Goal: Task Accomplishment & Management: Complete application form

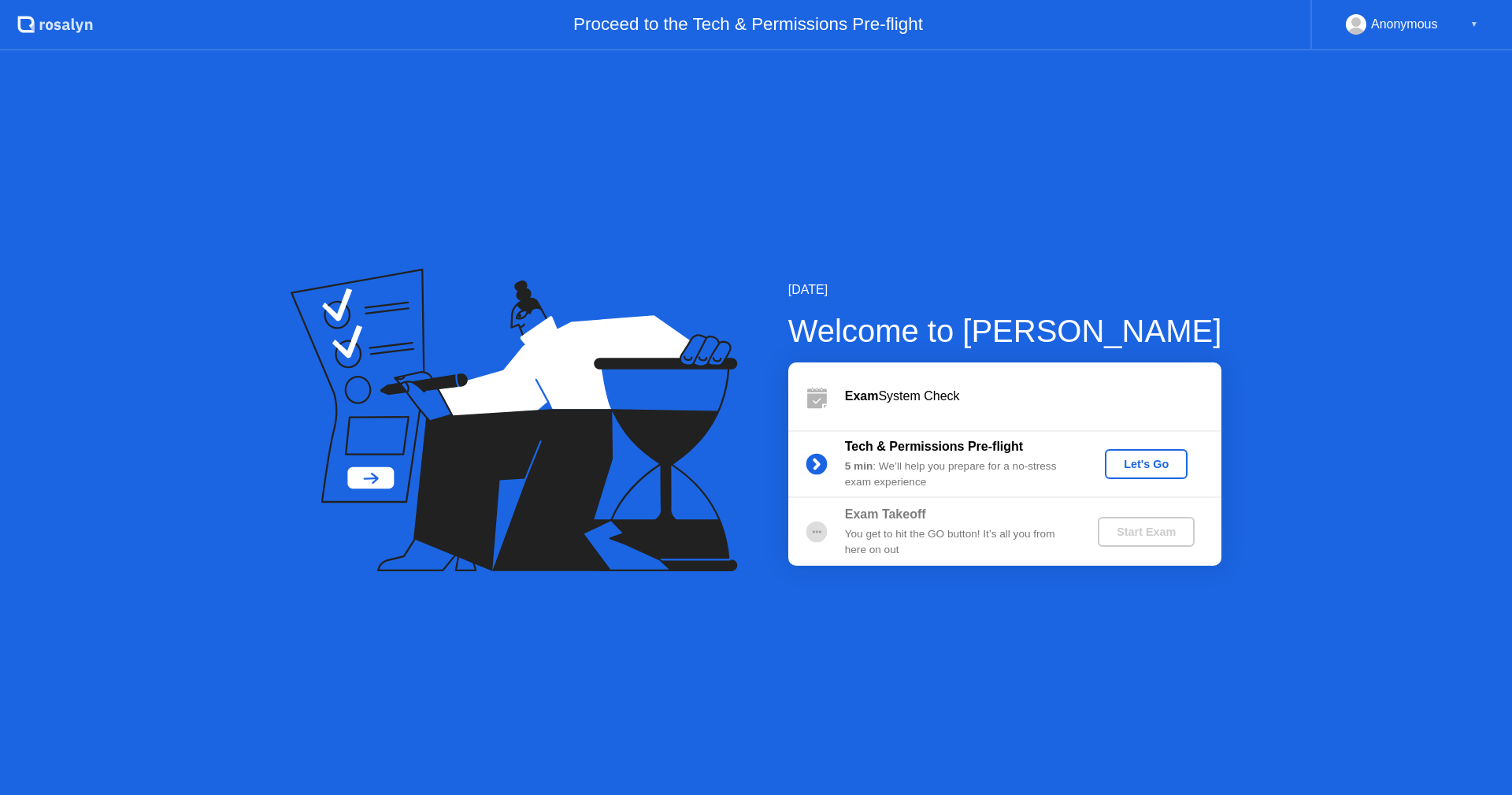
click at [1150, 467] on div "Let's Go" at bounding box center [1146, 464] width 70 height 13
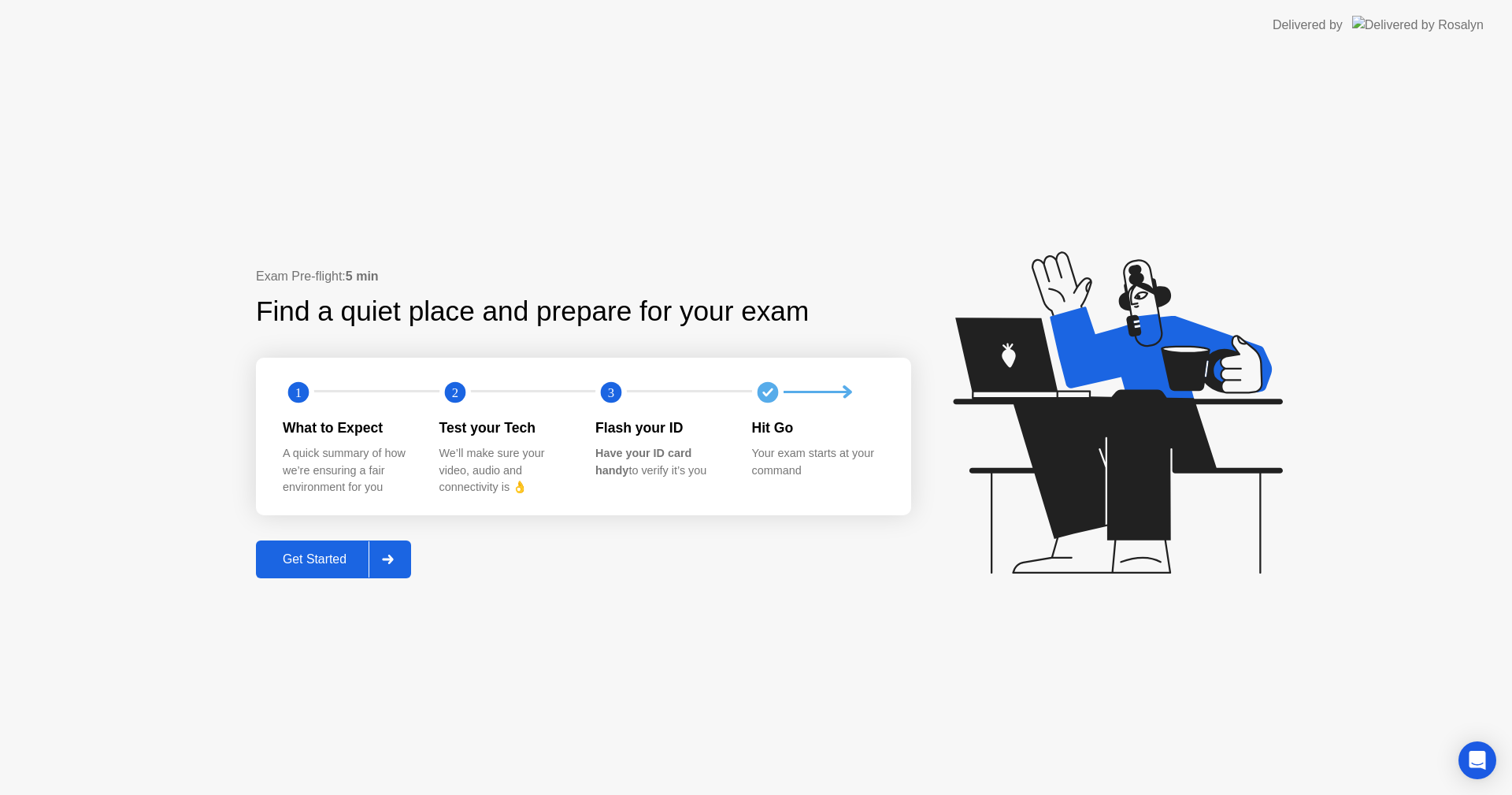
click at [296, 554] on div "Get Started" at bounding box center [315, 559] width 108 height 14
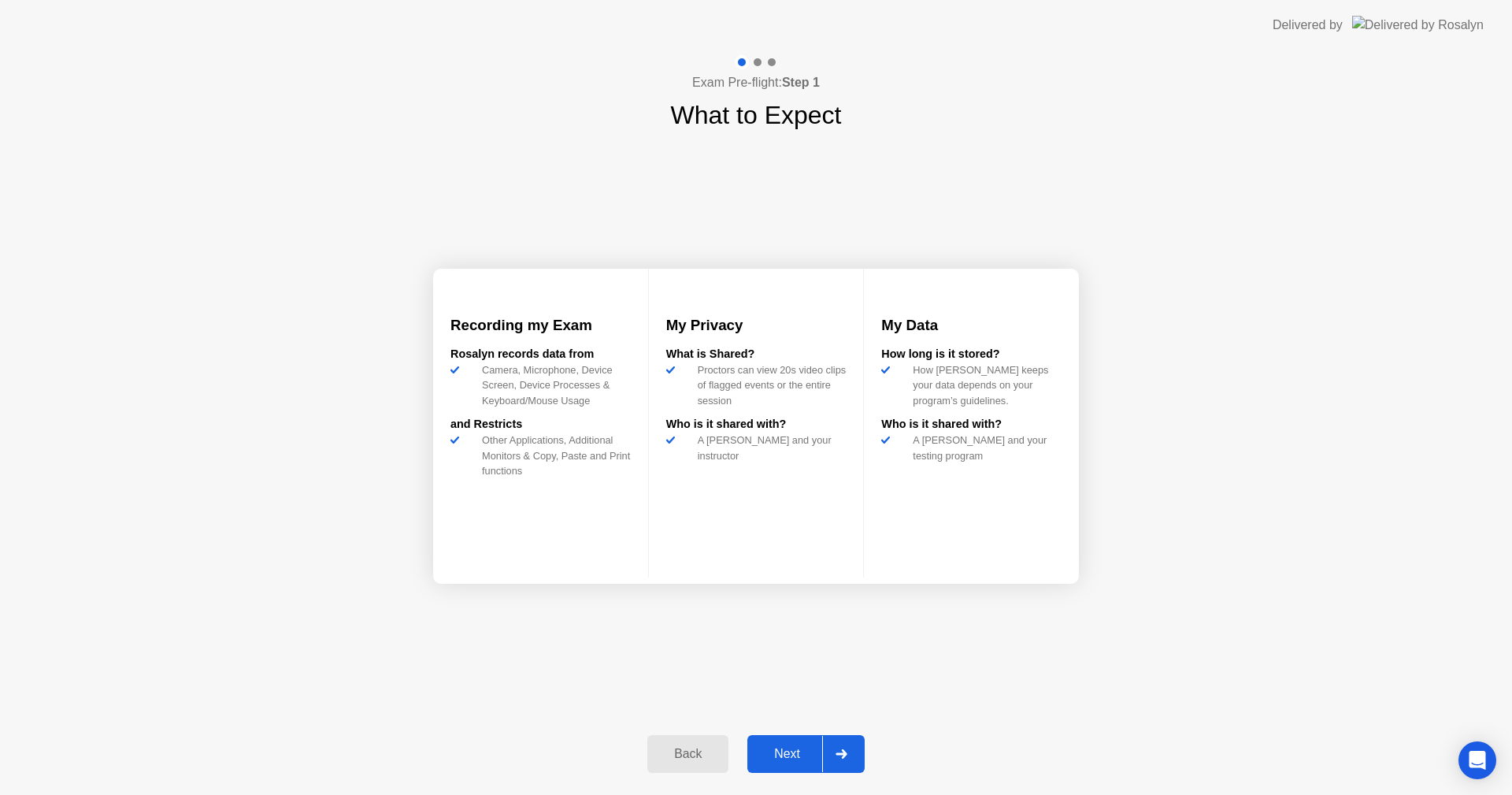
drag, startPoint x: 1069, startPoint y: 3, endPoint x: 1820, endPoint y: 517, distance: 910.1
click at [1511, 517] on html "Delivered by Exam Pre-flight: Step 1 What to Expect Recording my Exam [PERSON_N…" at bounding box center [756, 397] width 1512 height 795
click at [770, 767] on button "Next" at bounding box center [806, 753] width 118 height 38
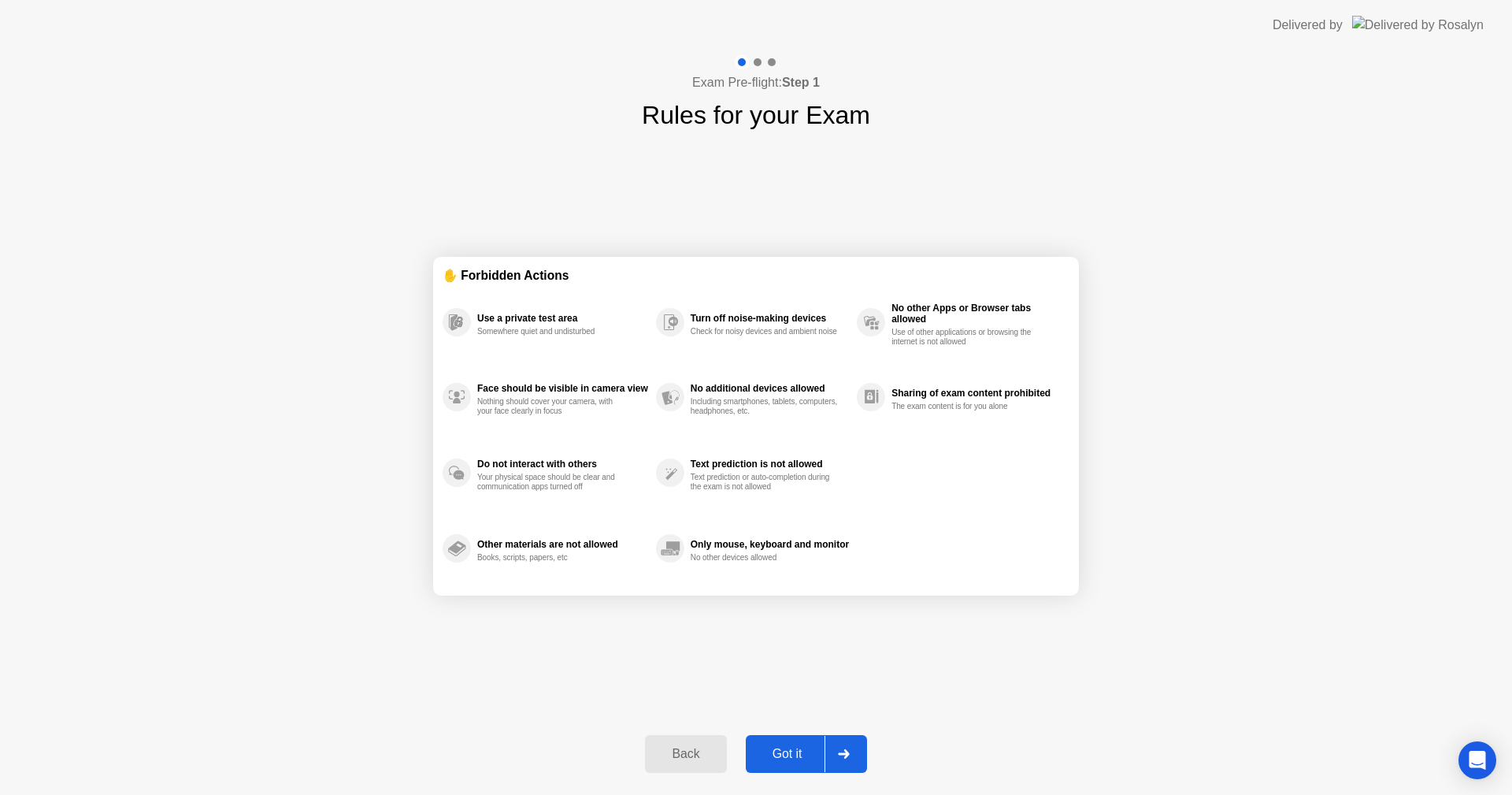
click at [787, 749] on div "Got it" at bounding box center [787, 753] width 74 height 14
select select "**********"
select select "*******"
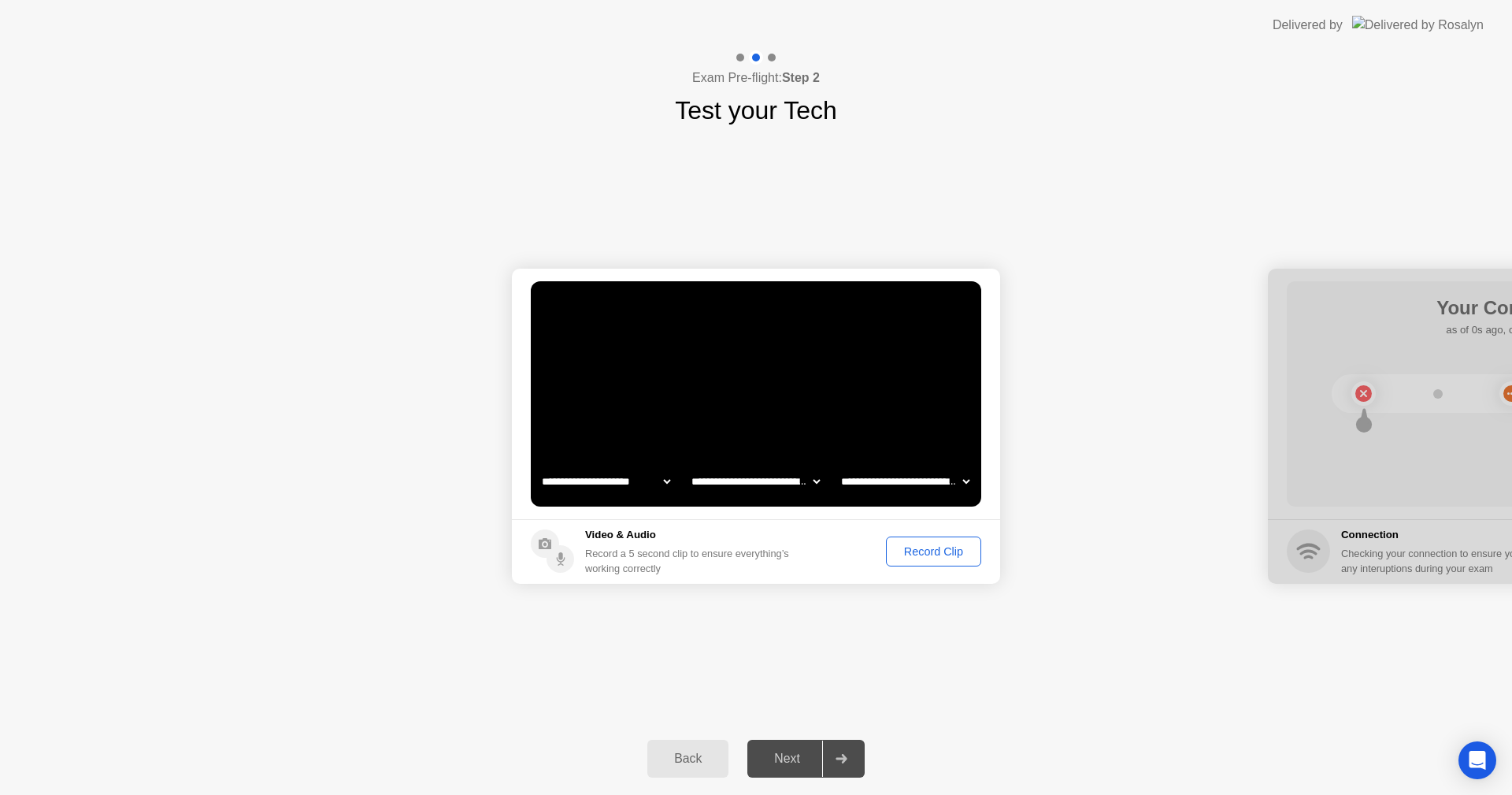
click at [951, 557] on div "Record Clip" at bounding box center [933, 551] width 84 height 13
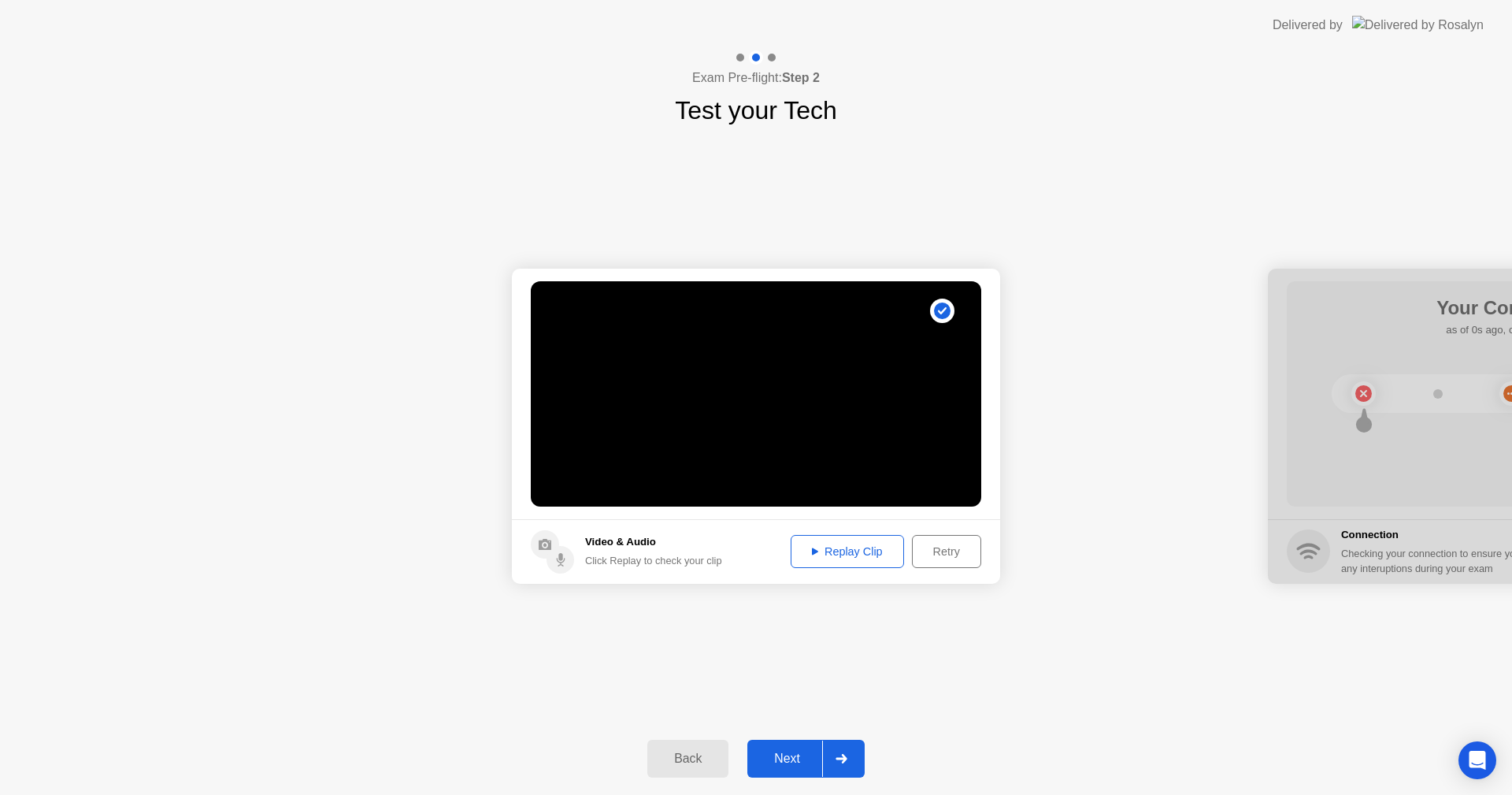
click at [826, 541] on button "Replay Clip" at bounding box center [847, 552] width 113 height 33
click at [785, 755] on div "Next" at bounding box center [787, 758] width 70 height 14
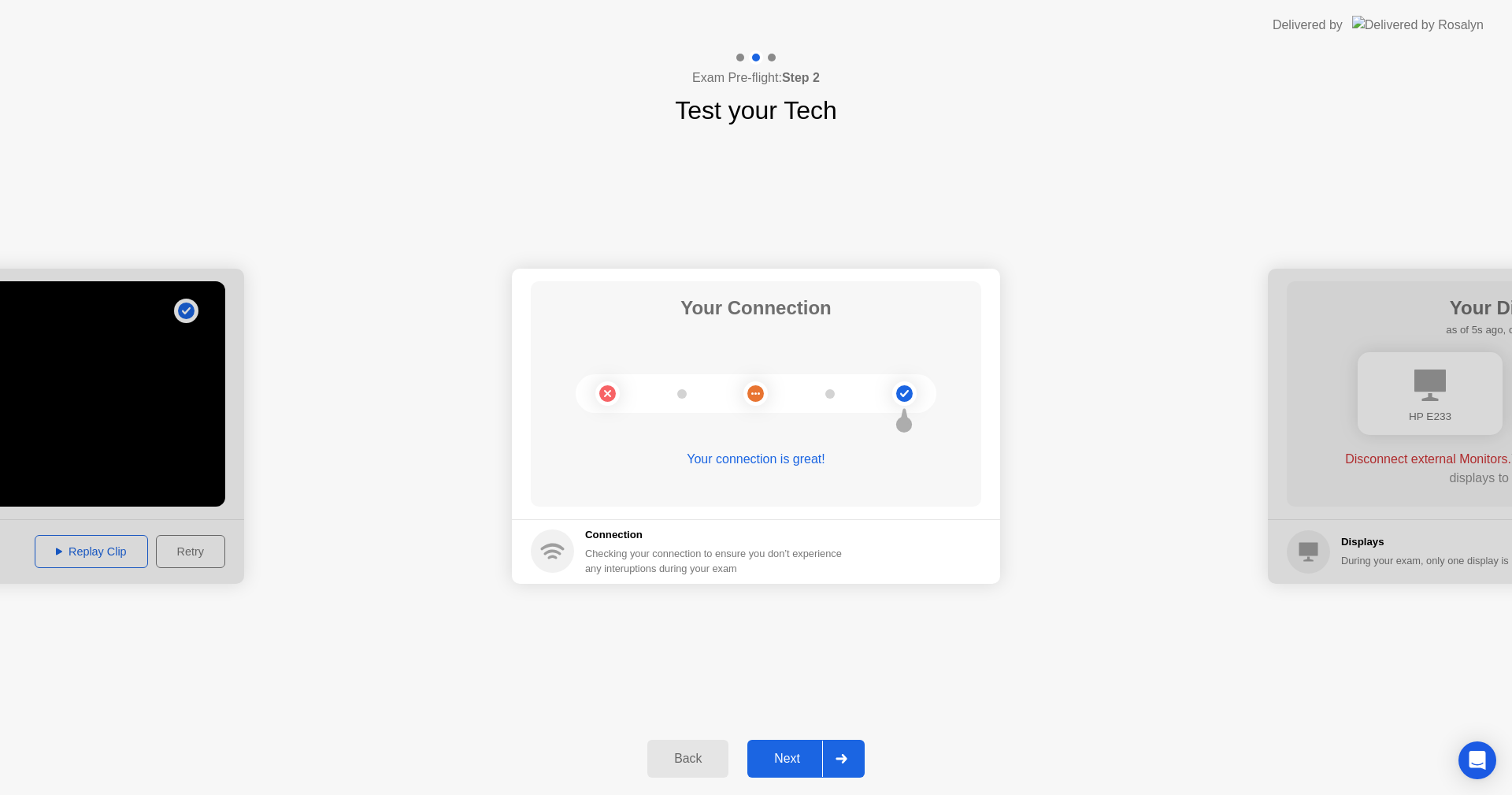
click at [790, 752] on div "Next" at bounding box center [787, 758] width 70 height 14
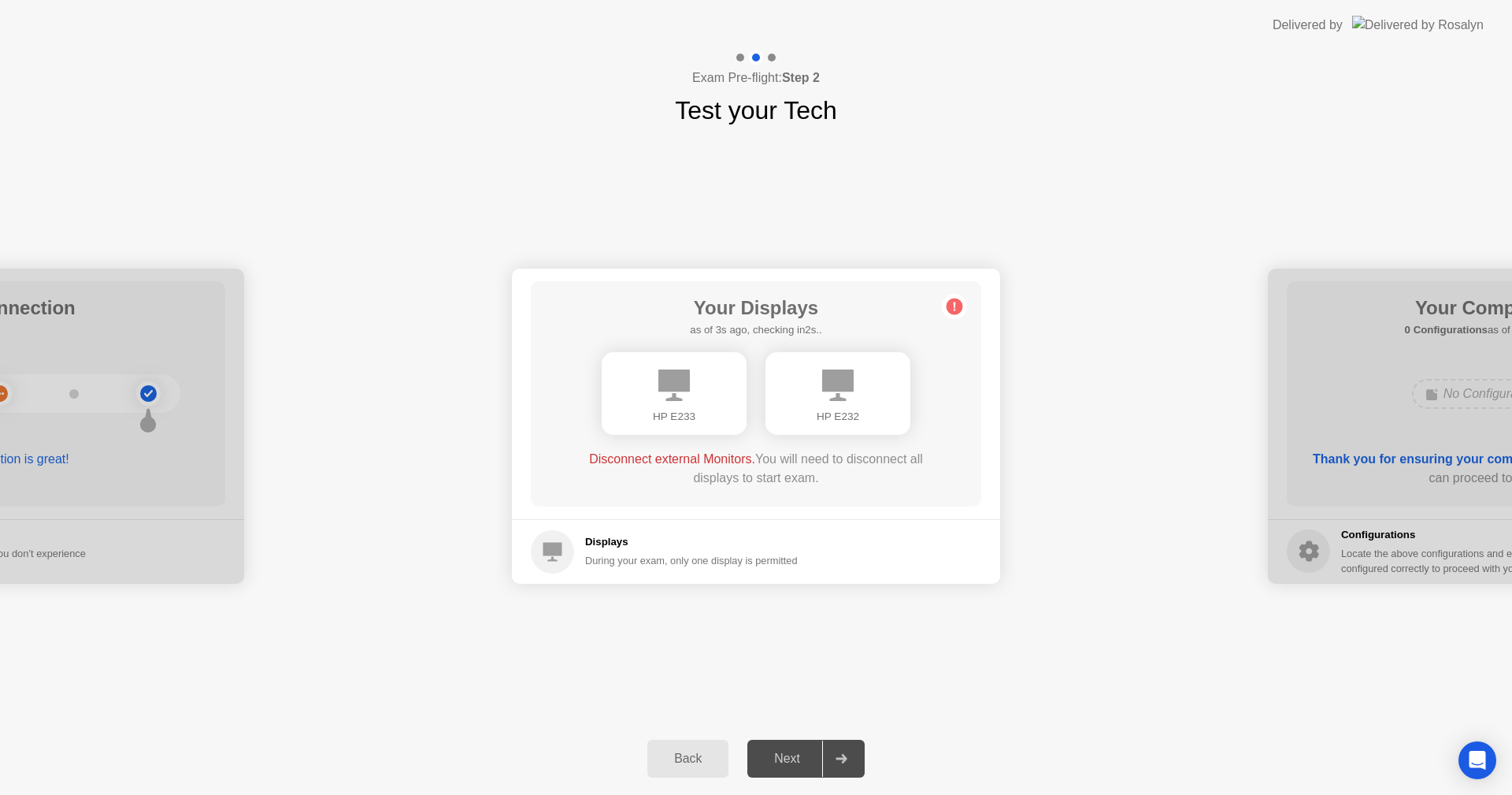
click at [787, 758] on div "Next" at bounding box center [787, 758] width 70 height 14
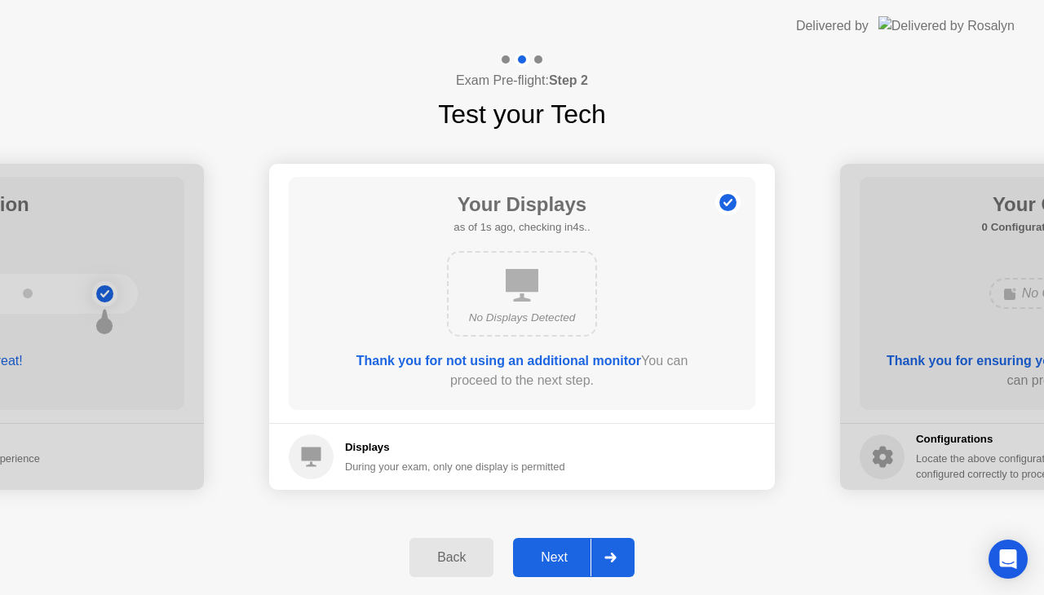
click at [548, 558] on div "Next" at bounding box center [554, 558] width 73 height 15
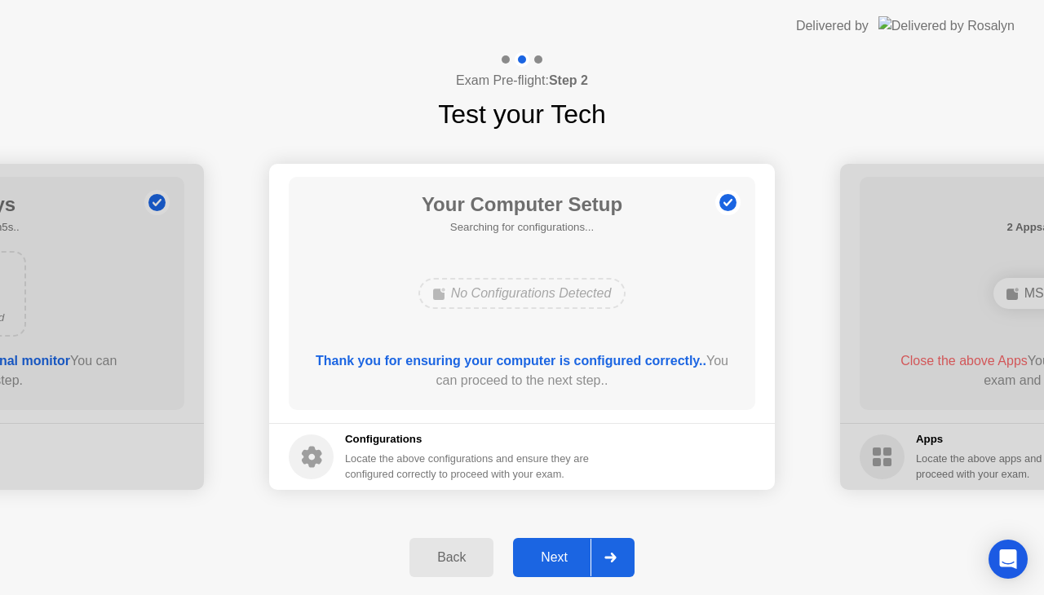
click at [566, 569] on button "Next" at bounding box center [574, 557] width 122 height 39
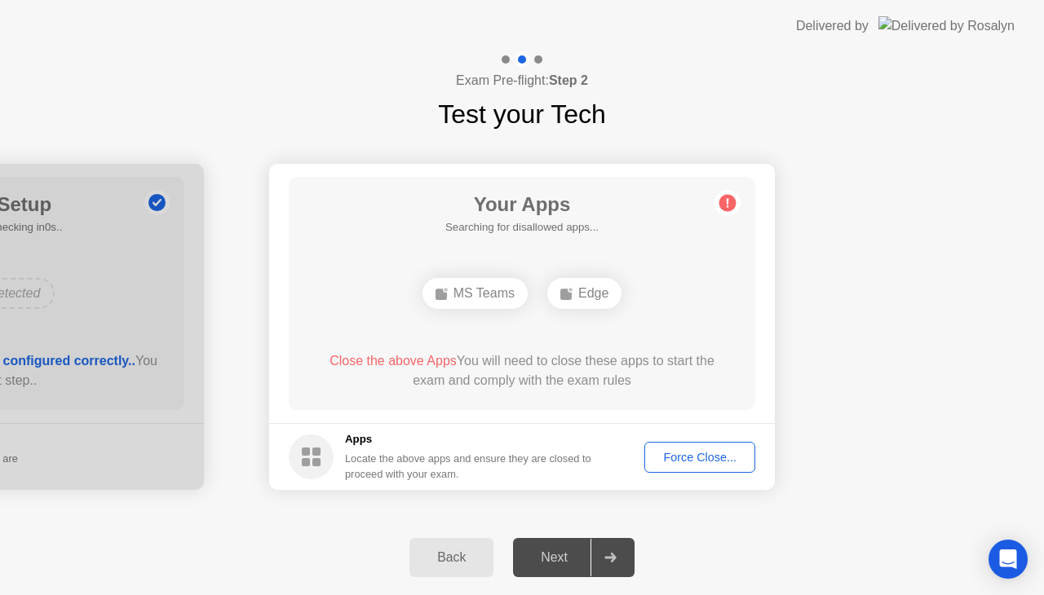
click at [736, 197] on icon at bounding box center [727, 203] width 26 height 26
click at [692, 458] on div "Force Close..." at bounding box center [700, 457] width 100 height 13
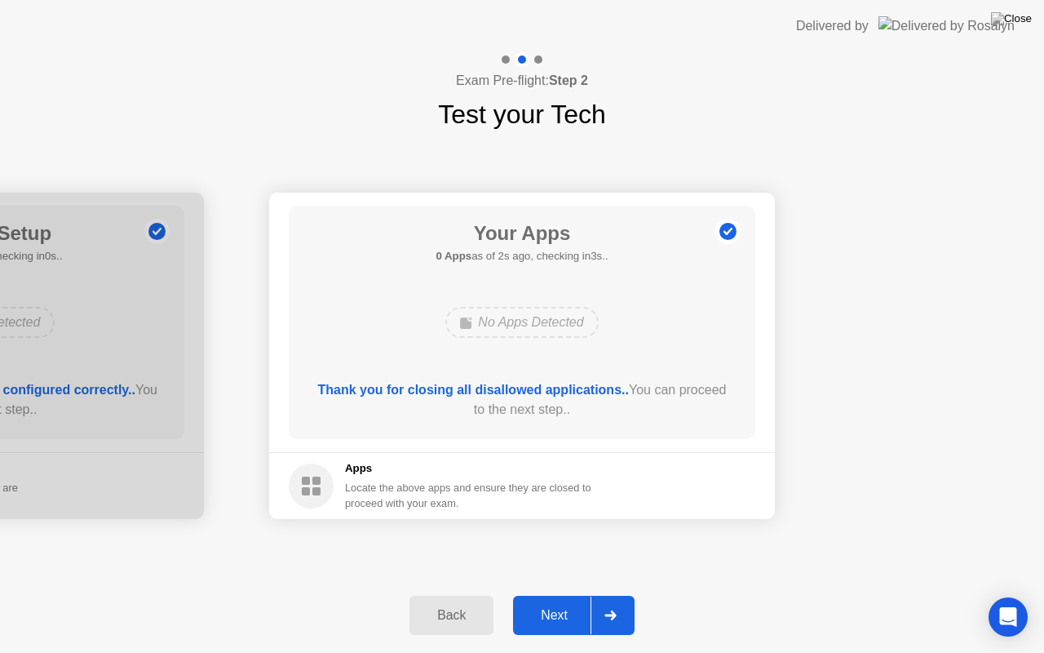
click at [561, 612] on div "Next" at bounding box center [554, 615] width 73 height 15
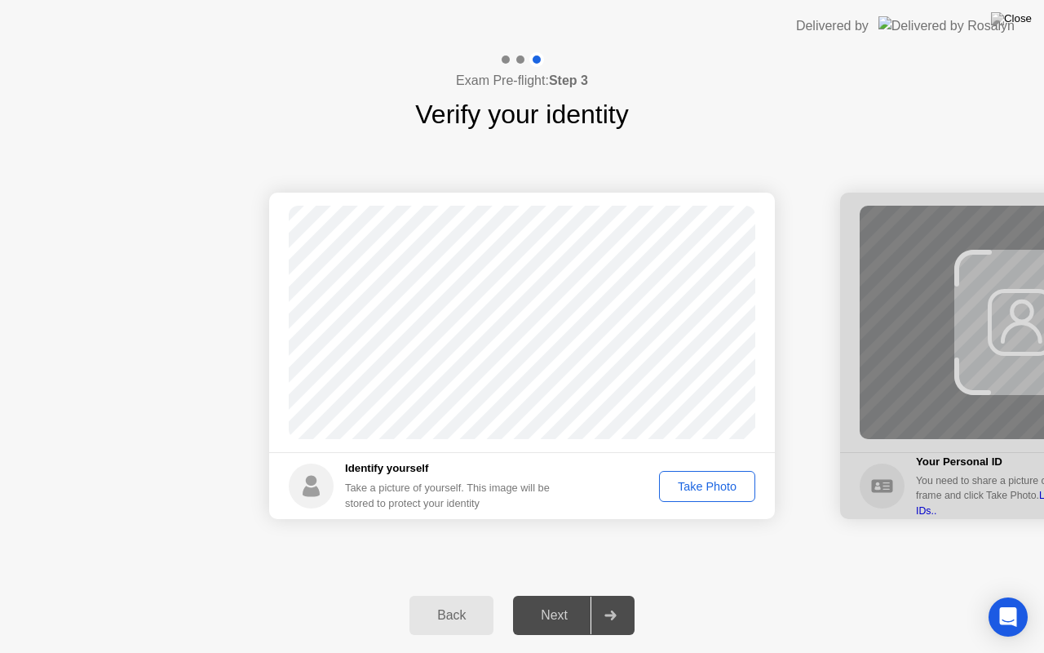
click at [718, 484] on div "Take Photo" at bounding box center [707, 486] width 85 height 13
click at [584, 622] on div "Next" at bounding box center [554, 615] width 73 height 15
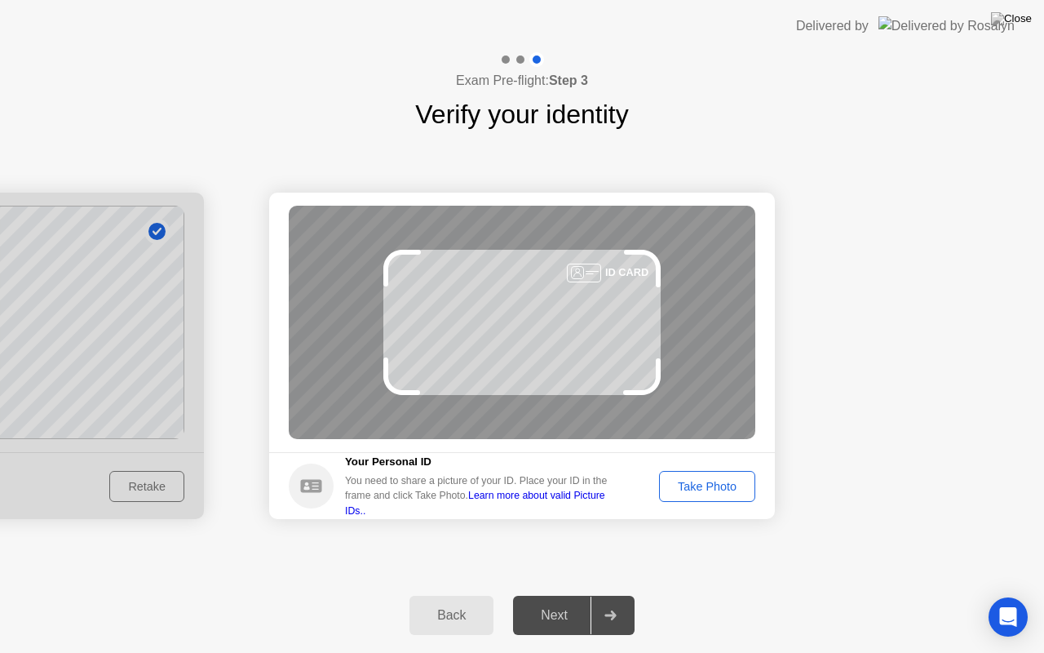
click at [739, 489] on div "Take Photo" at bounding box center [707, 486] width 85 height 13
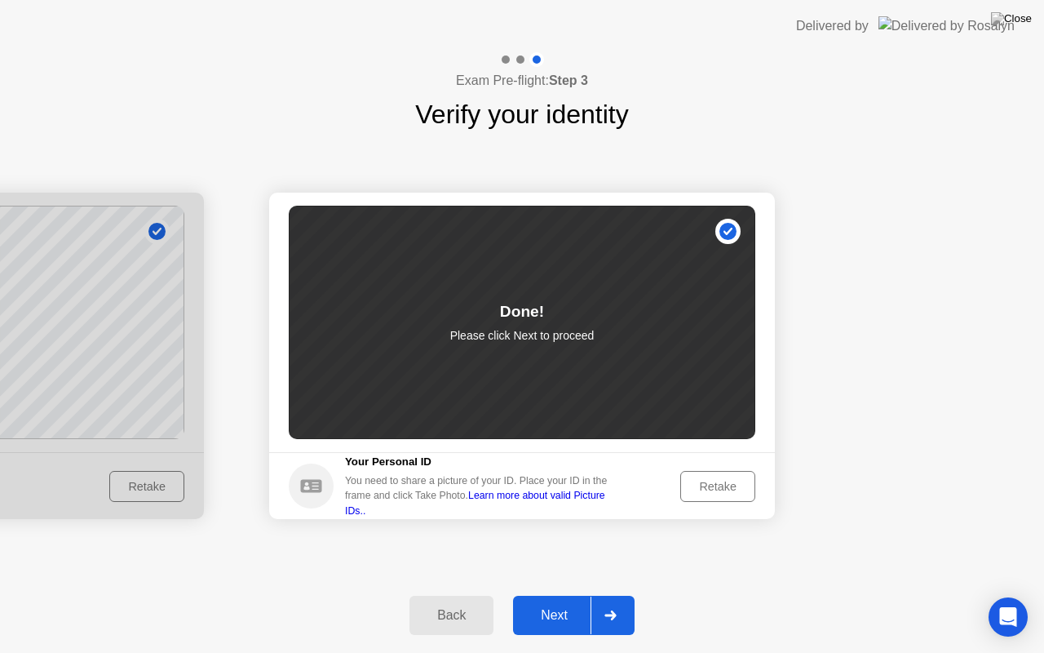
click at [555, 619] on div "Next" at bounding box center [554, 615] width 73 height 15
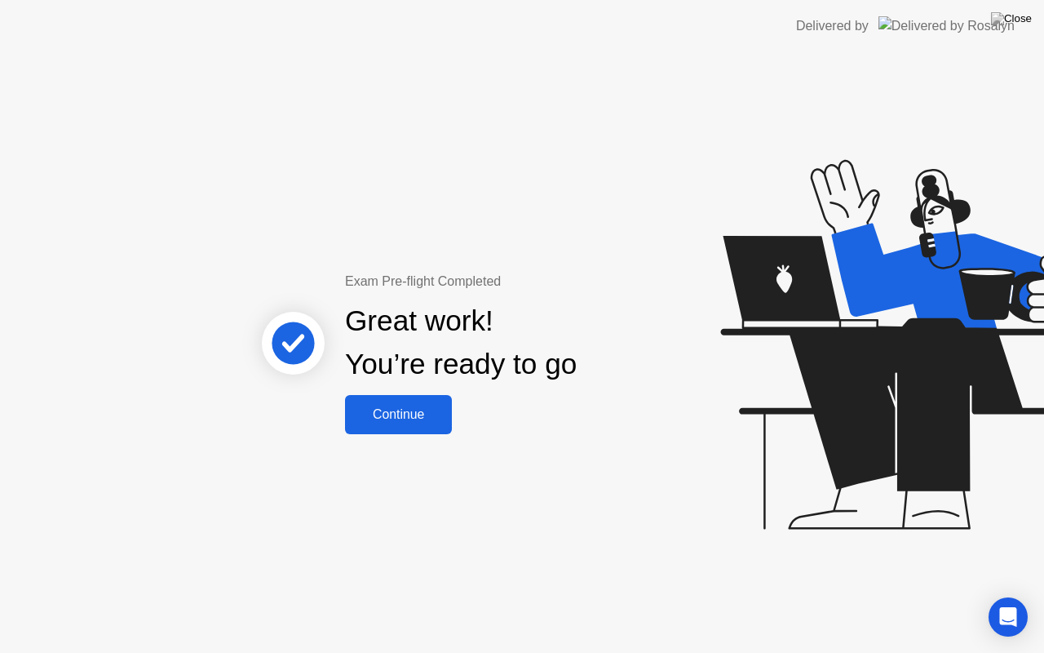
click at [419, 418] on div "Continue" at bounding box center [398, 414] width 97 height 15
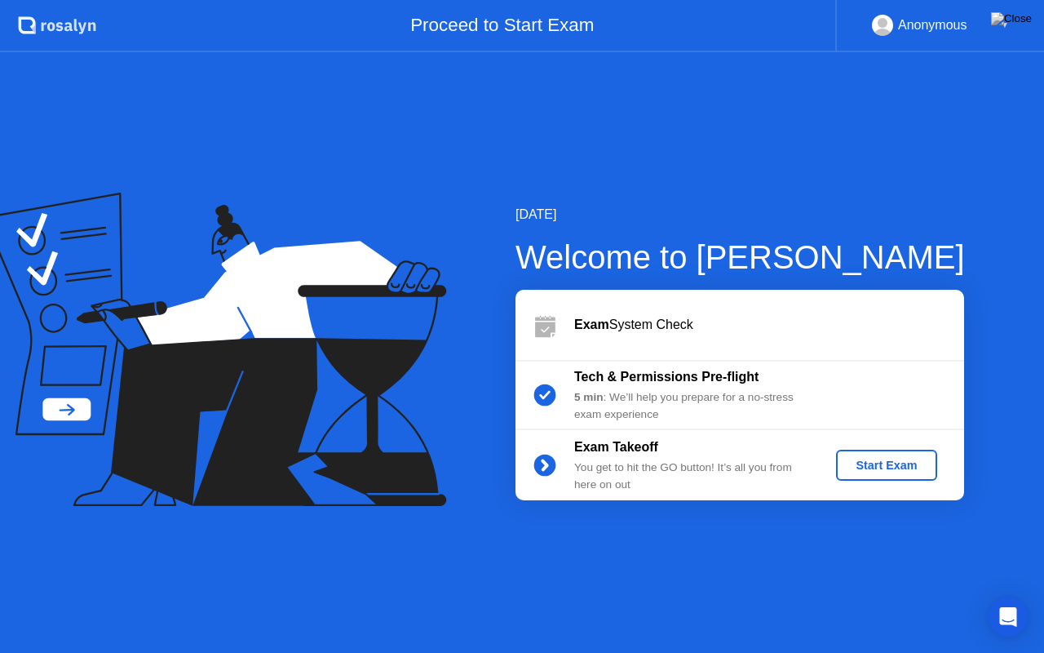
click at [897, 467] on div "Start Exam" at bounding box center [886, 464] width 87 height 13
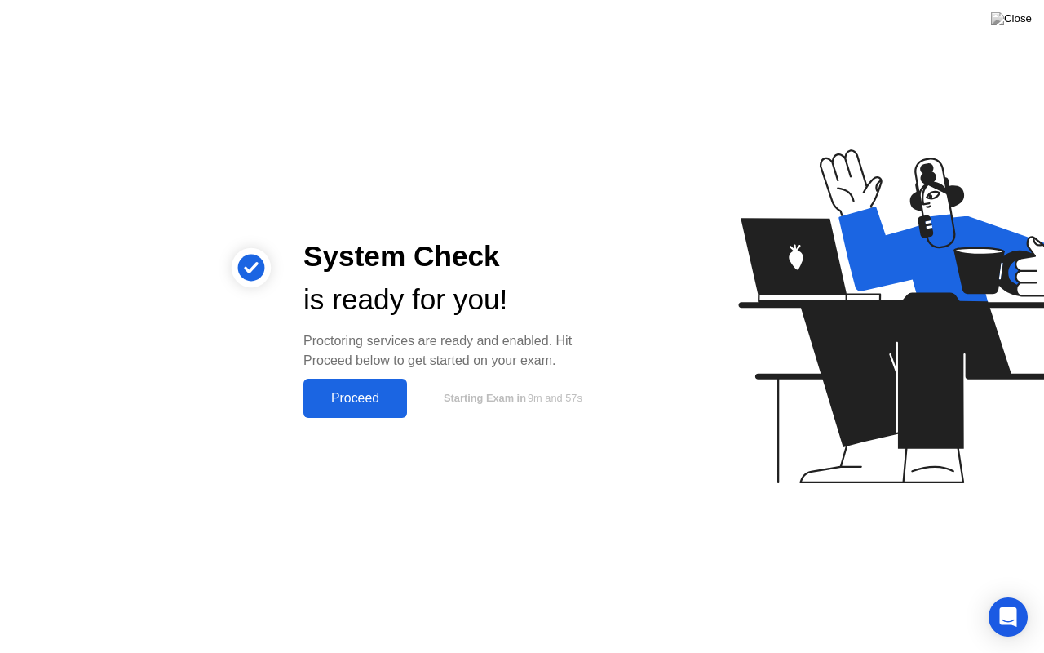
click at [364, 391] on div "Proceed" at bounding box center [355, 398] width 94 height 15
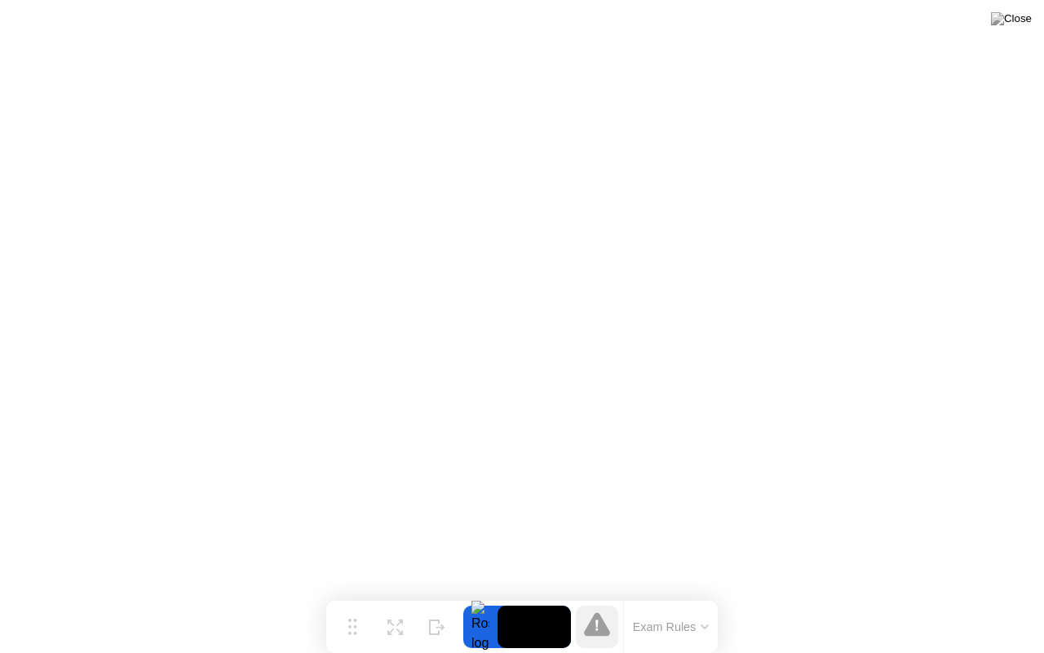
click at [701, 622] on button "Exam Rules" at bounding box center [671, 626] width 86 height 15
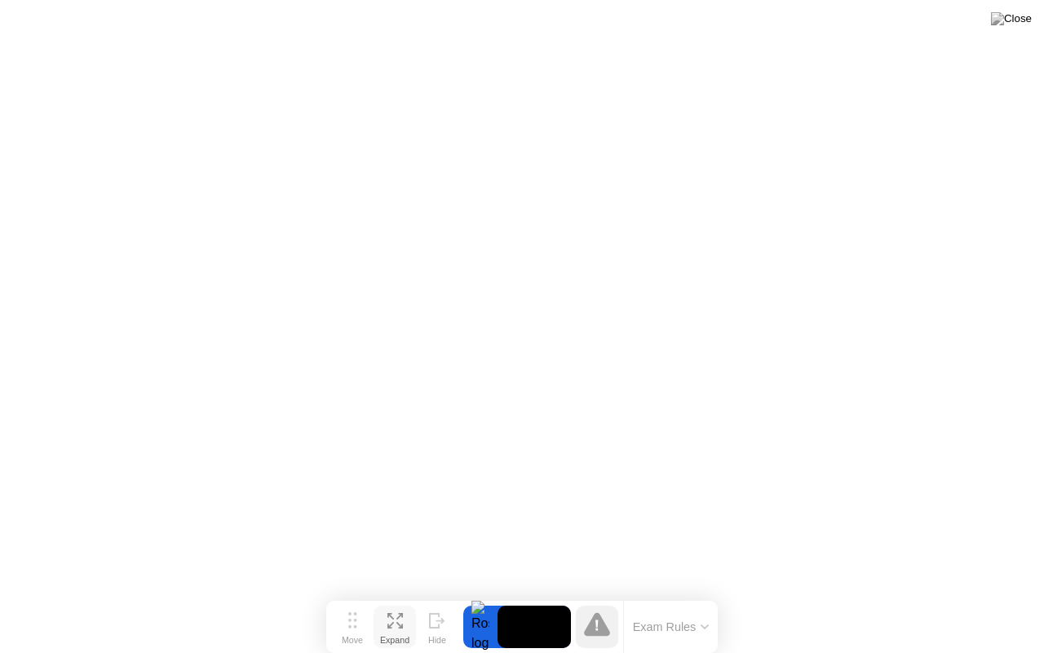
click at [387, 620] on icon at bounding box center [394, 620] width 15 height 15
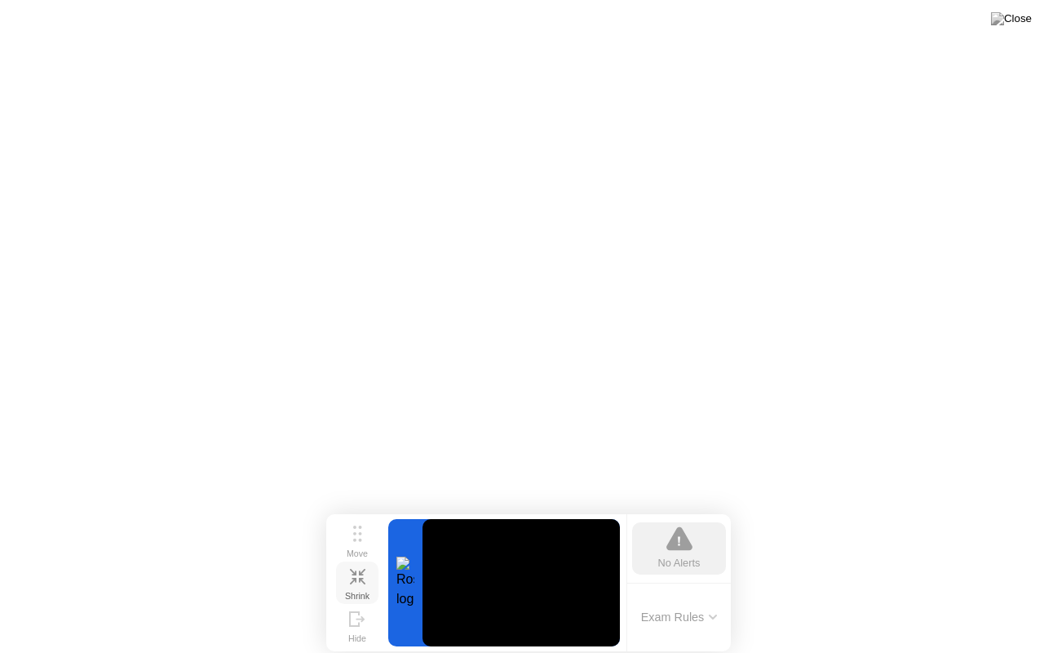
click at [367, 591] on div "Shrink" at bounding box center [357, 596] width 24 height 10
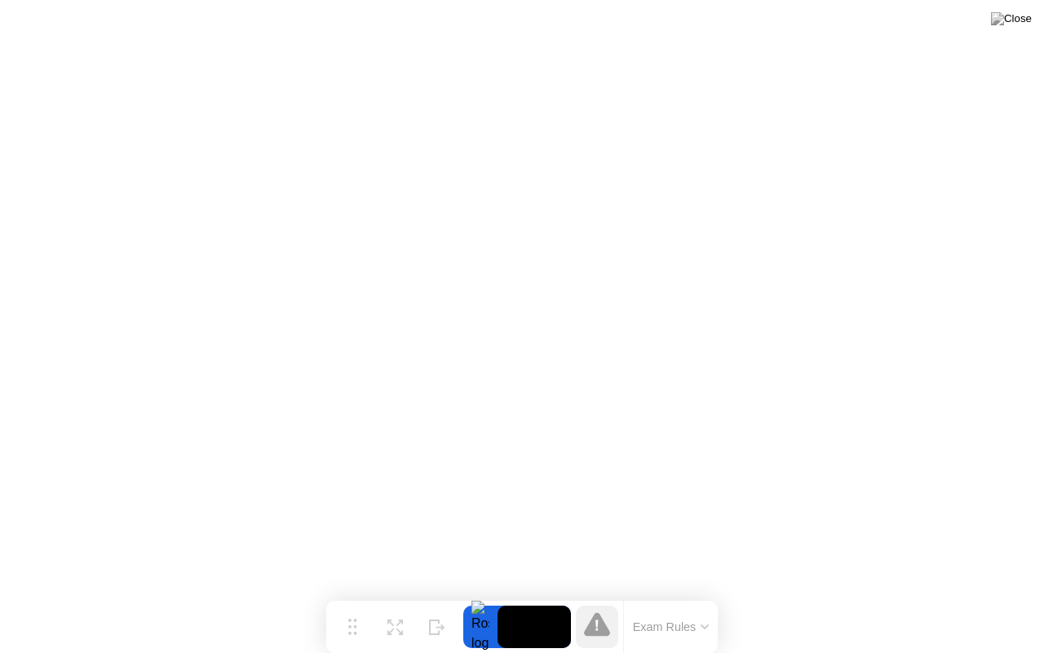
click at [591, 626] on icon at bounding box center [597, 624] width 26 height 24
click at [705, 619] on button "Exam Rules" at bounding box center [671, 626] width 86 height 15
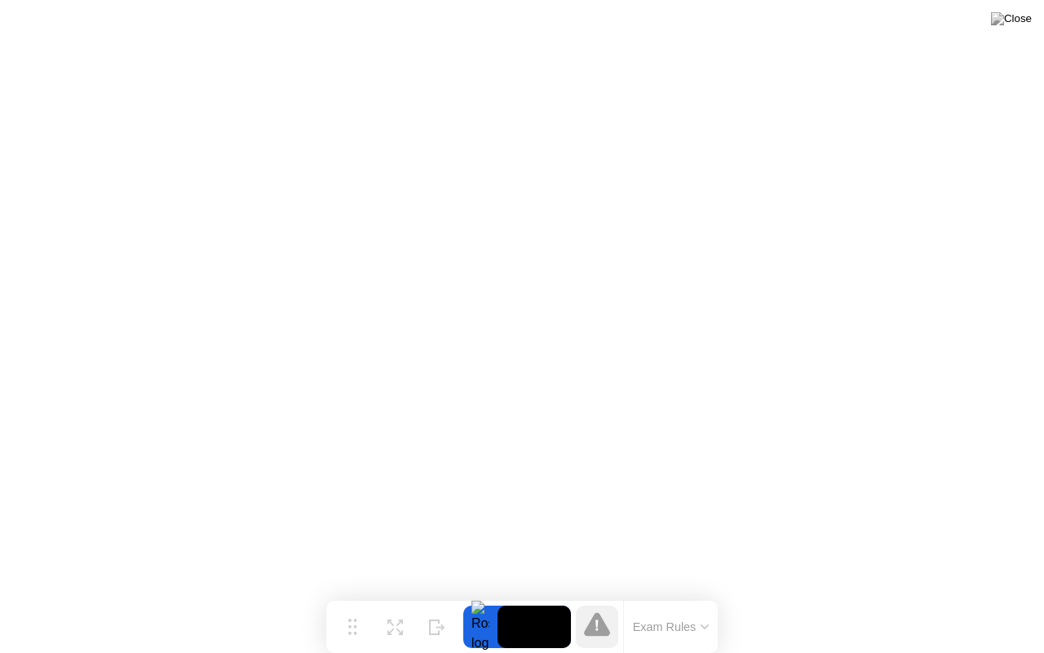
click at [692, 622] on button "Exam Rules" at bounding box center [671, 626] width 86 height 15
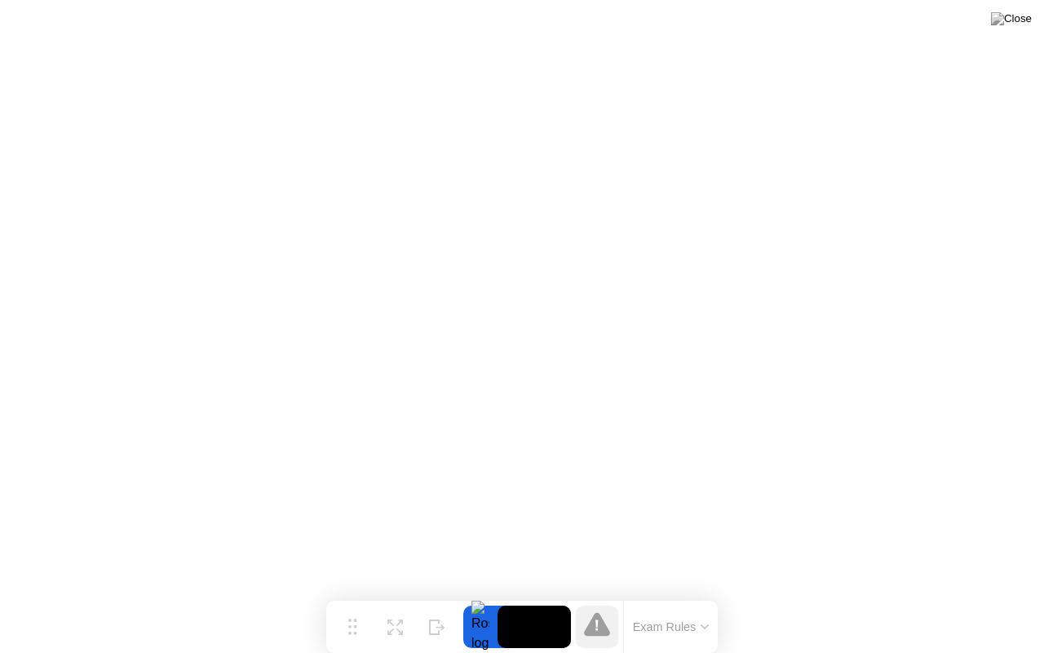
click at [706, 631] on button "Exam Rules" at bounding box center [671, 626] width 86 height 15
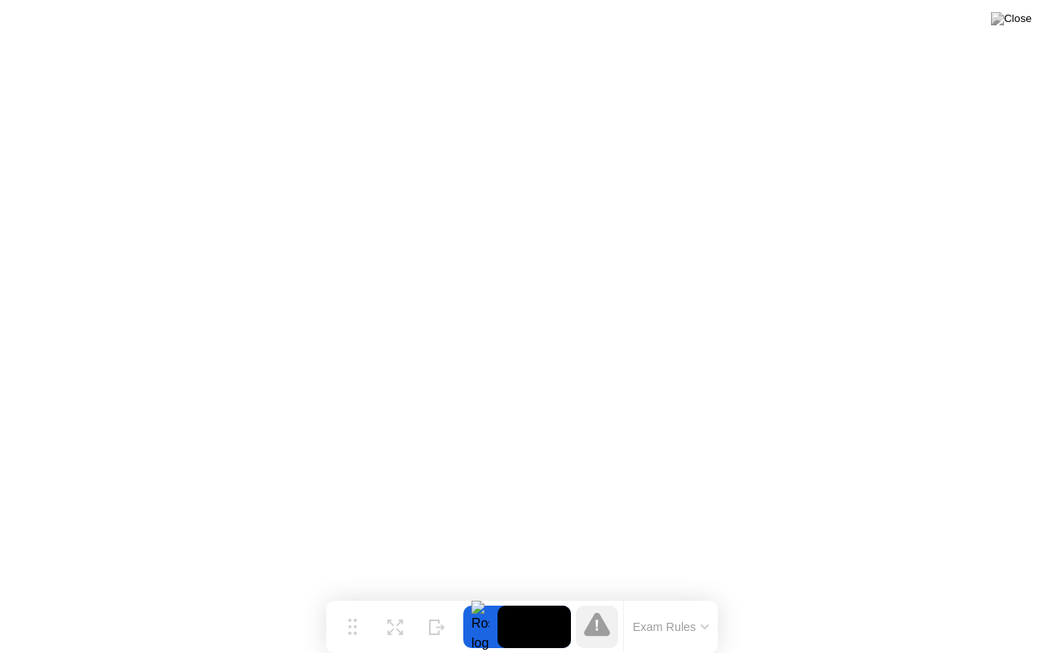
click at [706, 620] on button "Exam Rules" at bounding box center [671, 626] width 86 height 15
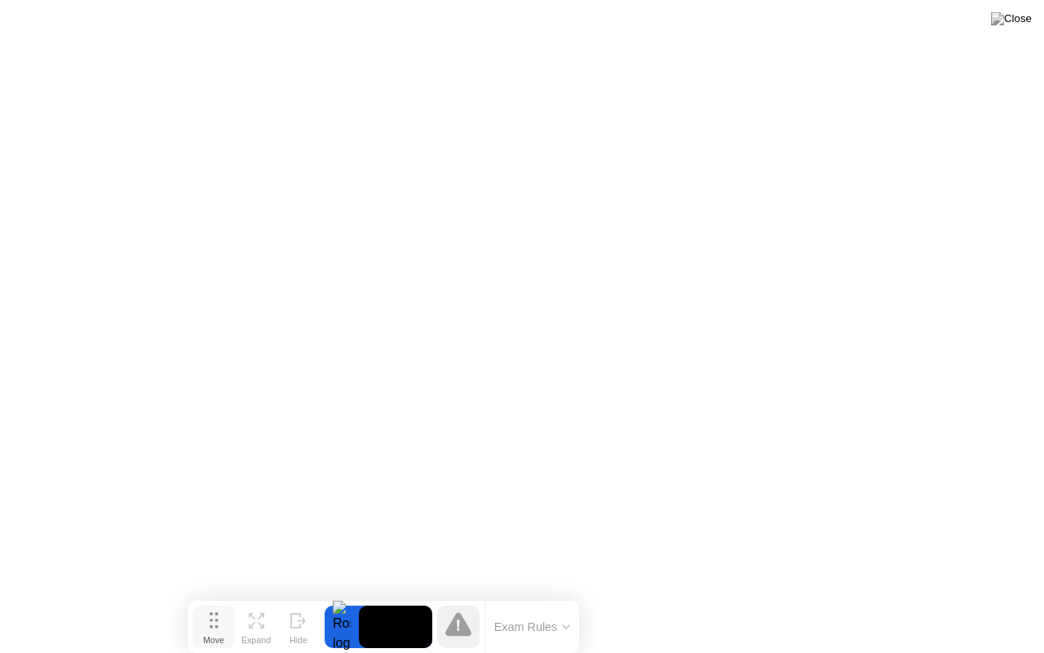
drag, startPoint x: 351, startPoint y: 620, endPoint x: 212, endPoint y: 636, distance: 139.6
click at [212, 636] on button "Move" at bounding box center [213, 626] width 42 height 42
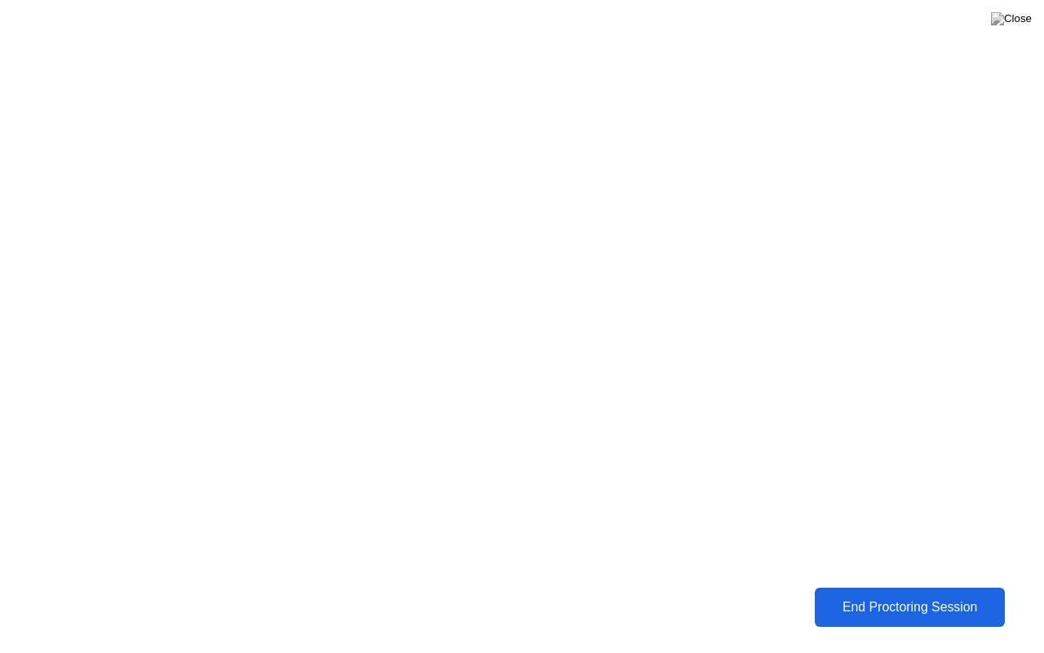
click at [941, 609] on div "End Proctoring Session" at bounding box center [910, 606] width 180 height 15
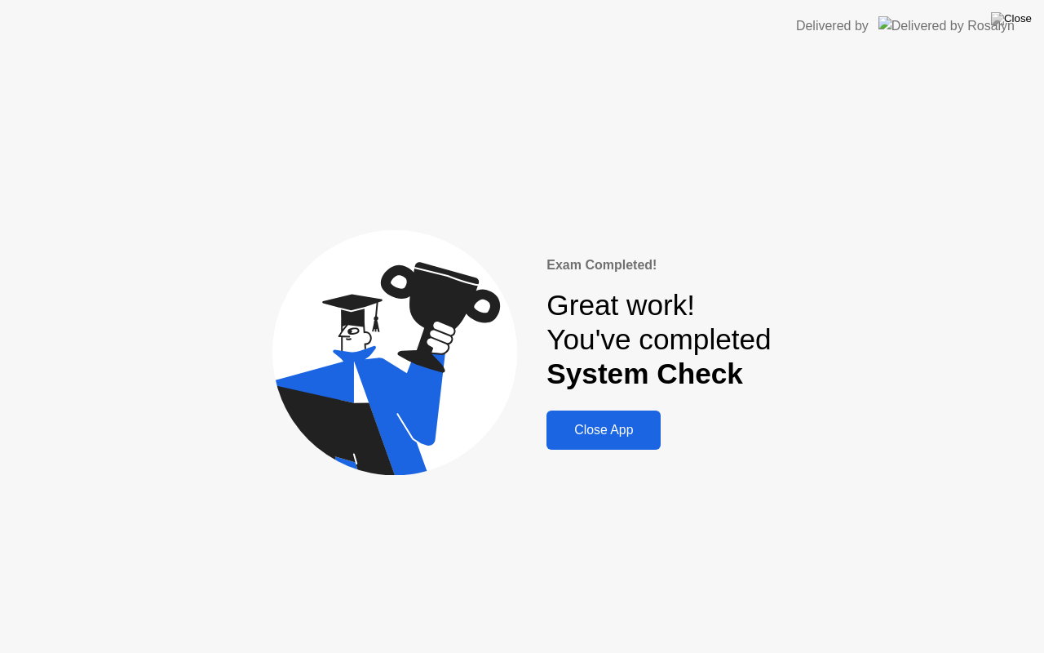
click at [586, 422] on div "Close App" at bounding box center [603, 429] width 104 height 15
